Goal: Task Accomplishment & Management: Manage account settings

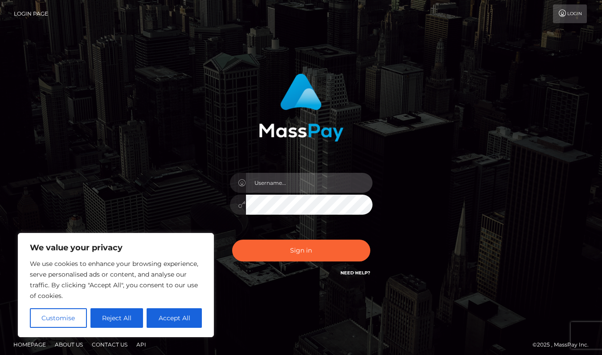
click at [288, 180] on input "text" at bounding box center [309, 183] width 127 height 20
type input "aiya.japan.2000@gmail.com"
click at [232, 240] on button "Sign in" at bounding box center [301, 251] width 138 height 22
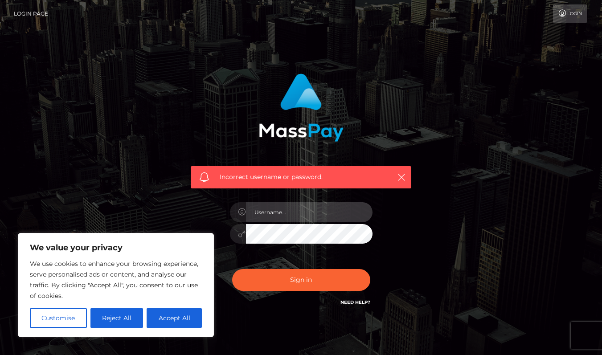
click at [300, 215] on input "text" at bounding box center [309, 212] width 127 height 20
type input "[EMAIL_ADDRESS][DOMAIN_NAME]"
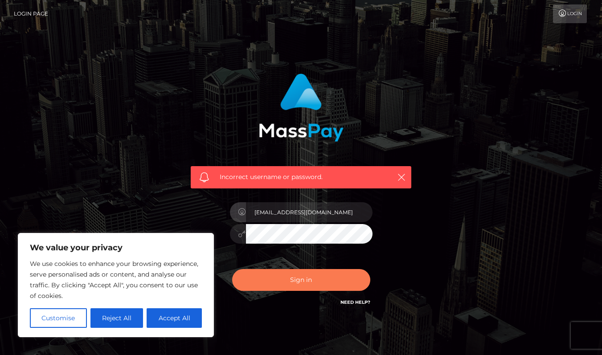
click at [308, 279] on button "Sign in" at bounding box center [301, 280] width 138 height 22
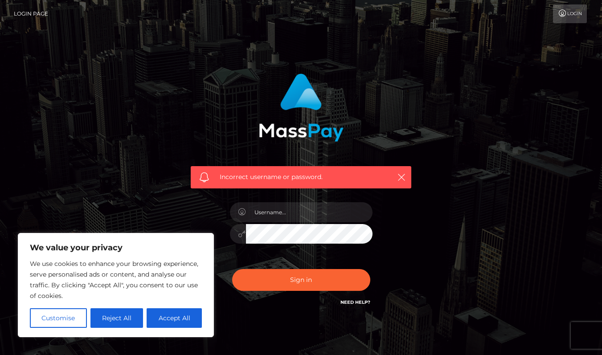
click at [314, 199] on div at bounding box center [301, 230] width 156 height 68
click at [314, 215] on input "text" at bounding box center [309, 212] width 127 height 20
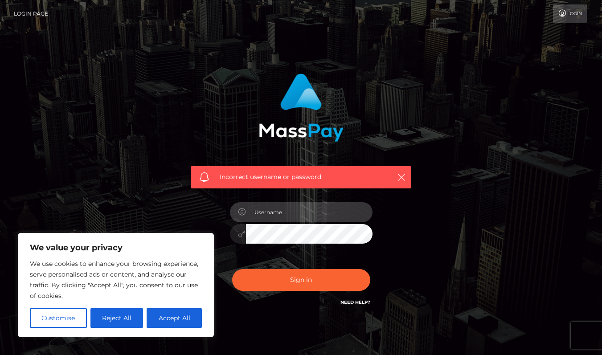
type input "YWl5YS5qYXBhbi4yMDAwQGdtYWlsLmNvbQ=="
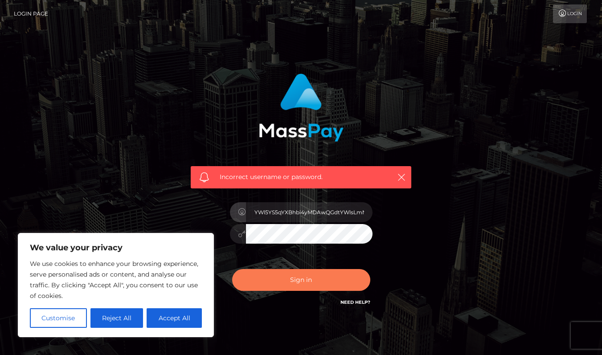
click at [315, 283] on button "Sign in" at bounding box center [301, 280] width 138 height 22
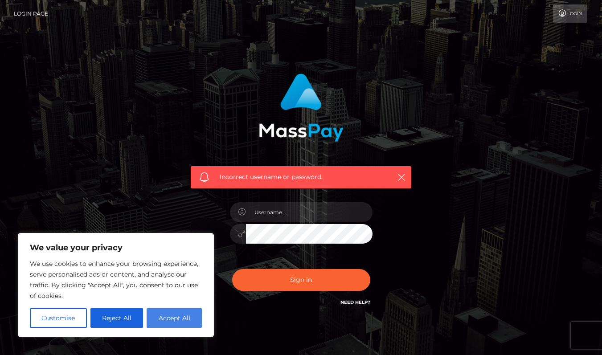
click at [171, 316] on button "Accept All" at bounding box center [174, 318] width 55 height 20
checkbox input "true"
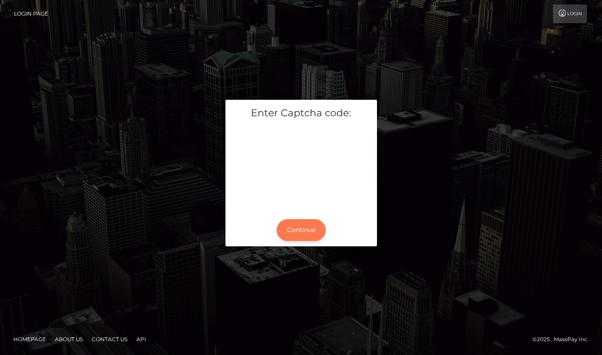
click at [302, 227] on button "Continue" at bounding box center [301, 230] width 49 height 22
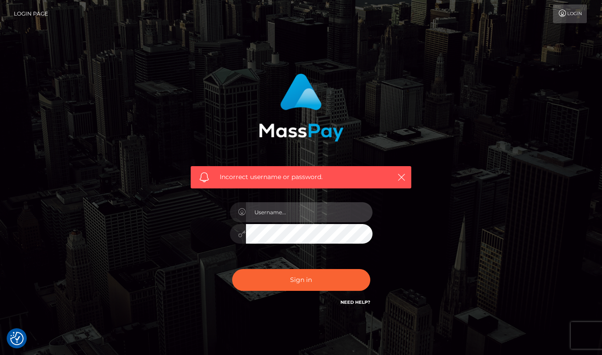
click at [296, 222] on input "text" at bounding box center [309, 212] width 127 height 20
type input "aiya.japan.2000@gmail.com"
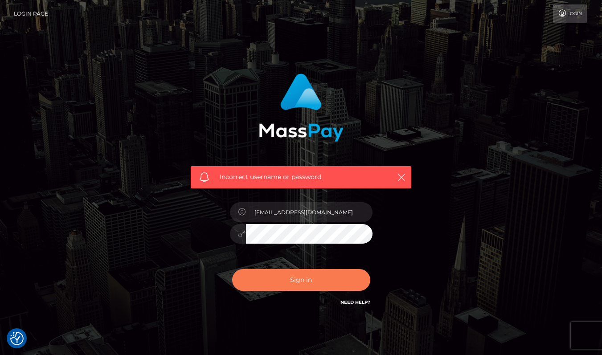
click at [297, 275] on button "Sign in" at bounding box center [301, 280] width 138 height 22
